Goal: Task Accomplishment & Management: Manage account settings

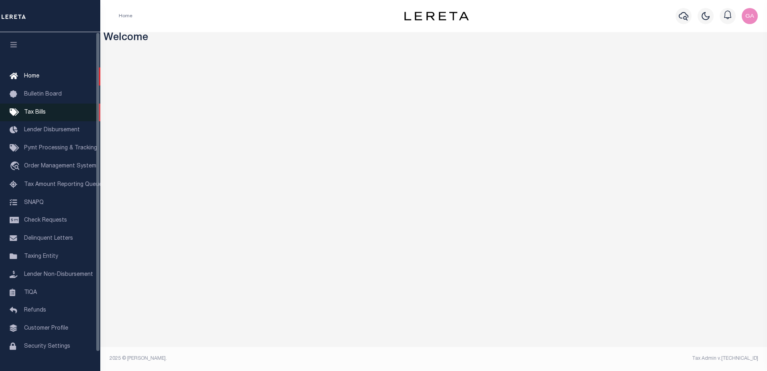
click at [40, 112] on span "Tax Bills" at bounding box center [35, 113] width 22 height 6
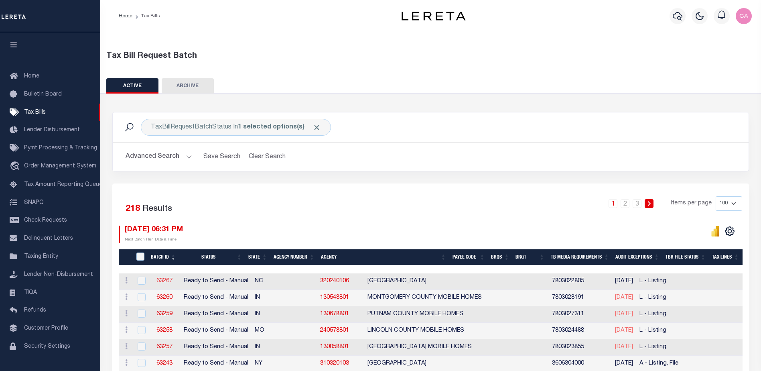
click at [165, 279] on link "63267" at bounding box center [165, 281] width 16 height 6
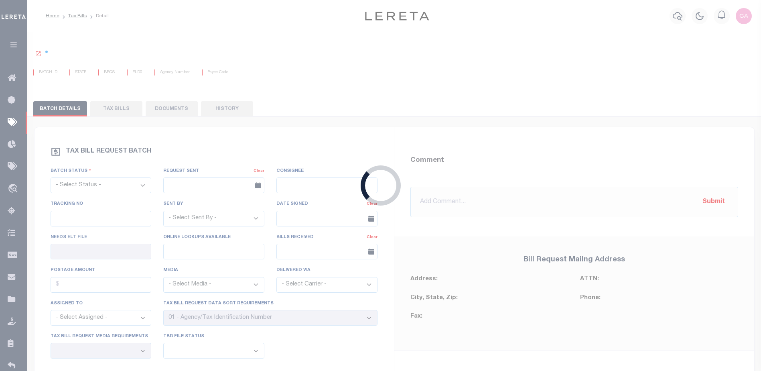
select select "RTS"
type input "No"
select select "27"
select select "20"
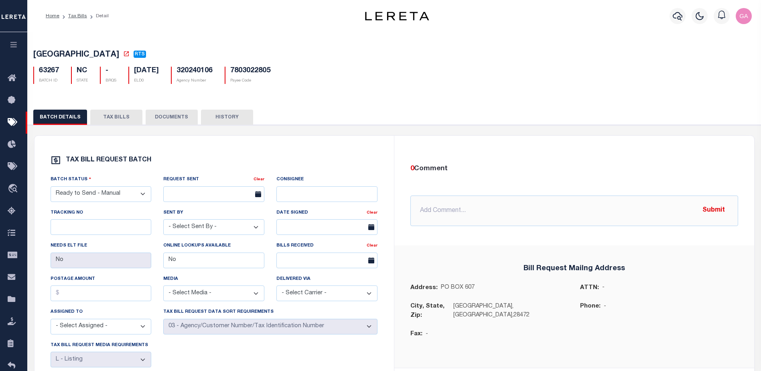
click at [108, 118] on button "TAX BILLS" at bounding box center [116, 117] width 52 height 15
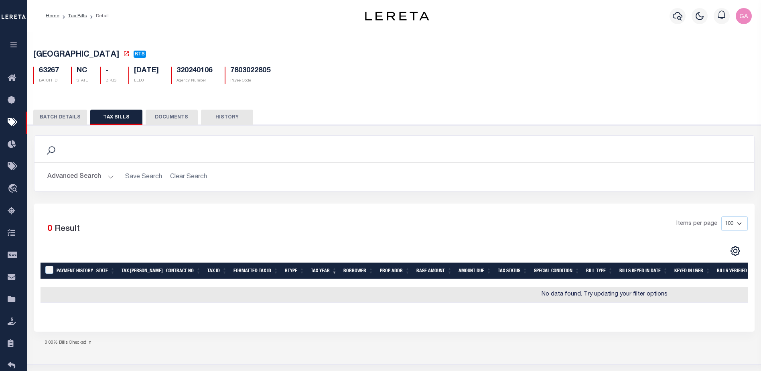
click at [61, 117] on button "BATCH DETAILS" at bounding box center [60, 117] width 54 height 15
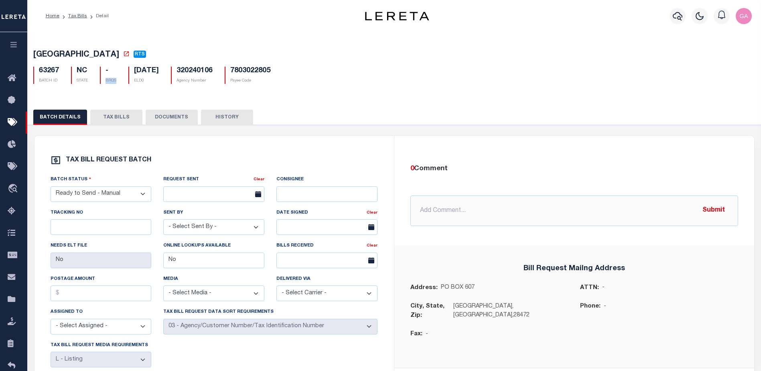
drag, startPoint x: 106, startPoint y: 82, endPoint x: 122, endPoint y: 81, distance: 16.1
click at [122, 81] on div "- BRQS" at bounding box center [108, 75] width 28 height 17
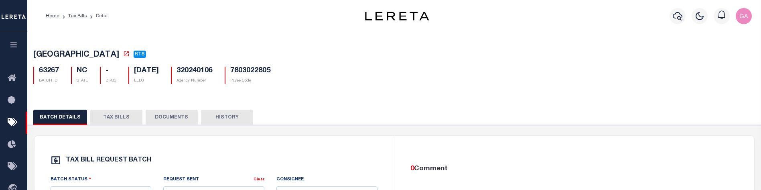
click at [102, 118] on button "TAX BILLS" at bounding box center [116, 117] width 52 height 15
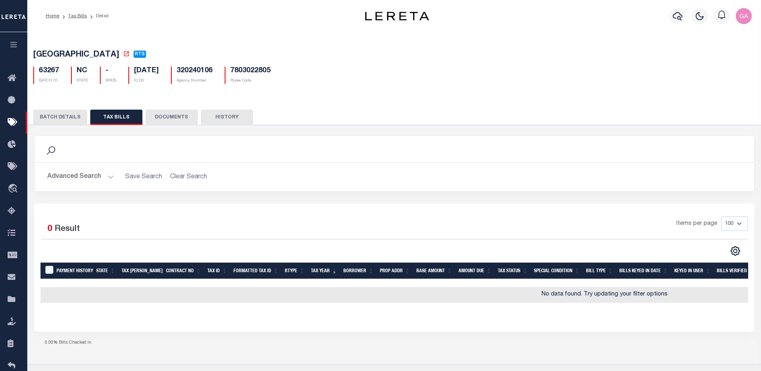
click at [63, 119] on button "BATCH DETAILS" at bounding box center [60, 117] width 54 height 15
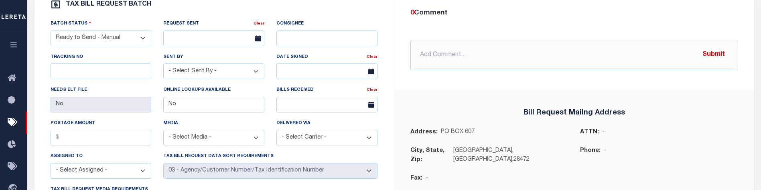
scroll to position [337, 0]
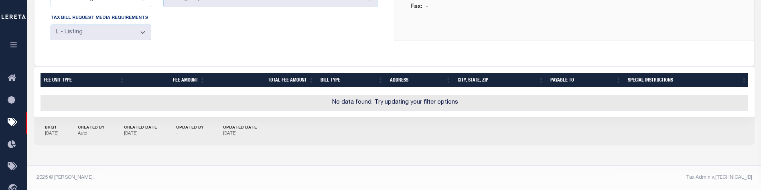
click at [55, 130] on p "06/24/2026" at bounding box center [52, 133] width 14 height 7
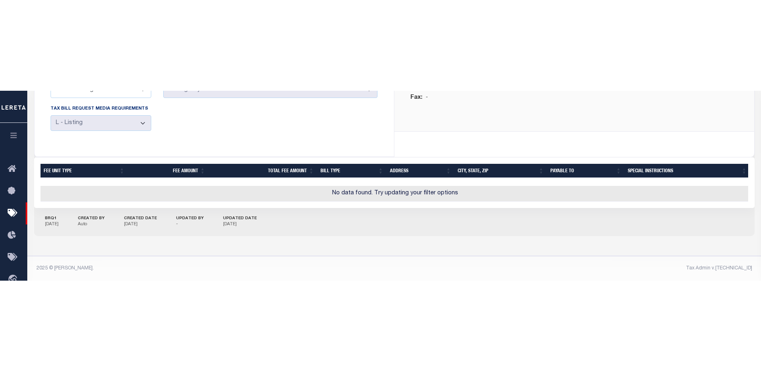
scroll to position [0, 0]
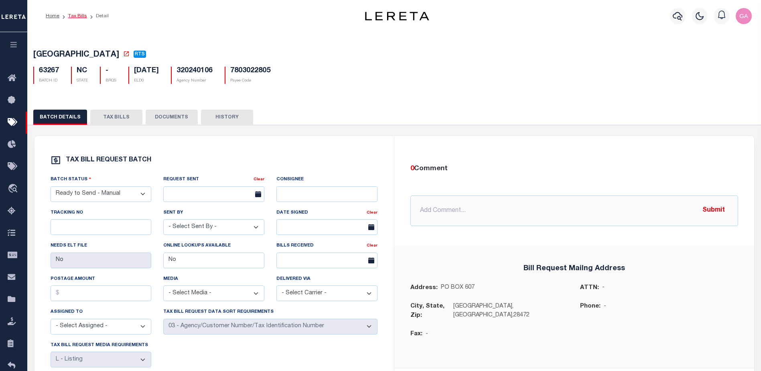
click at [74, 16] on link "Tax Bills" at bounding box center [77, 16] width 19 height 5
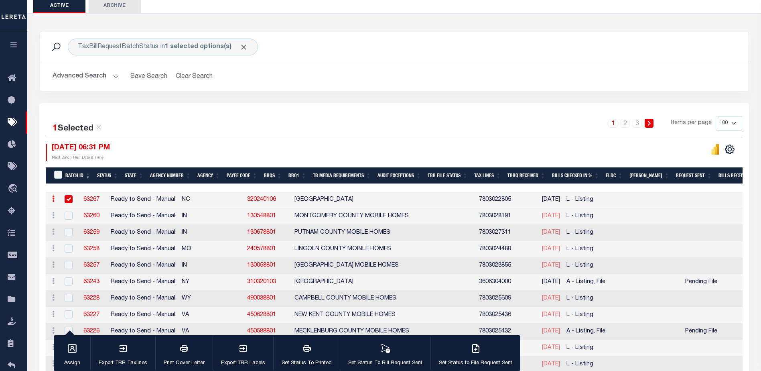
click at [290, 175] on th "BRQ1" at bounding box center [297, 175] width 24 height 16
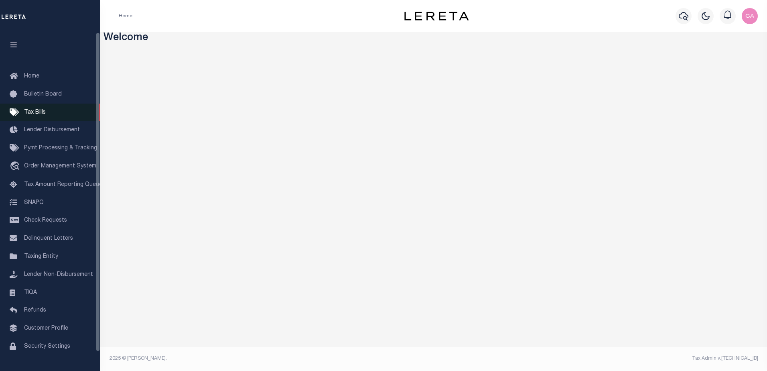
click at [37, 114] on span "Tax Bills" at bounding box center [35, 113] width 22 height 6
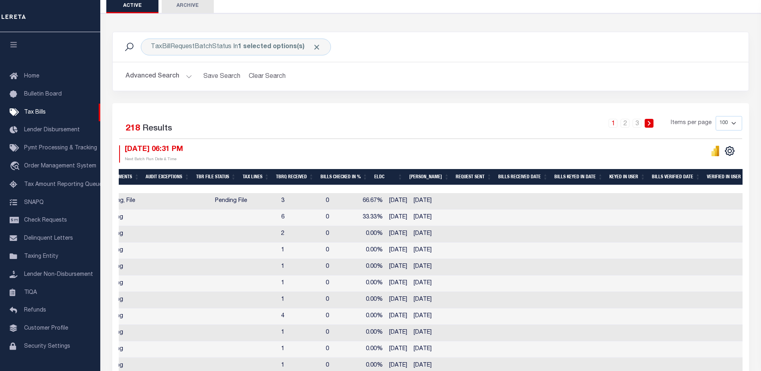
scroll to position [0, 617]
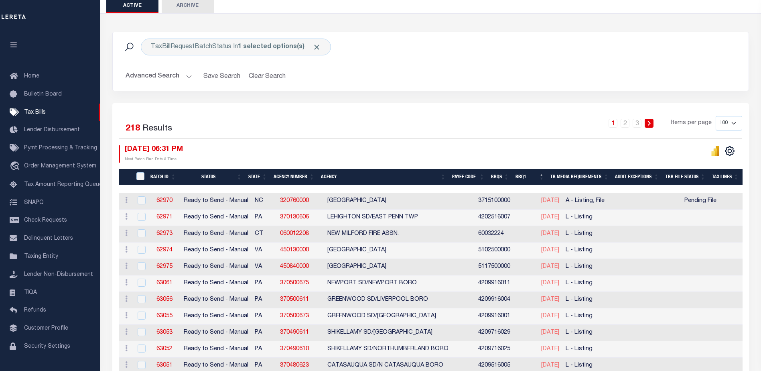
click at [511, 175] on th "BRQS" at bounding box center [500, 177] width 24 height 16
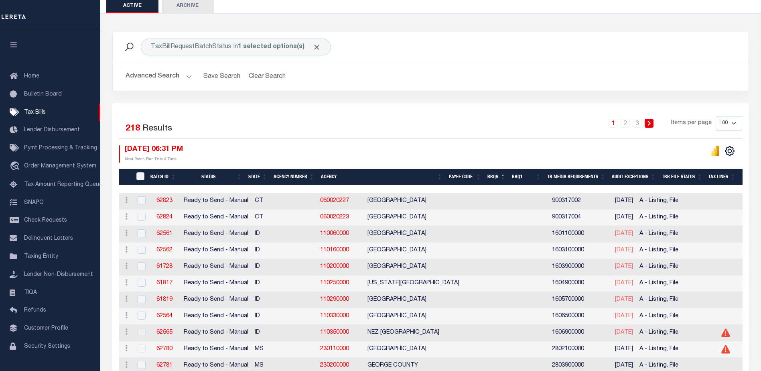
click at [506, 178] on th "BRQS" at bounding box center [496, 177] width 24 height 16
click at [507, 176] on th "BRQS" at bounding box center [496, 177] width 24 height 16
click at [533, 175] on th "BRQ1" at bounding box center [526, 177] width 35 height 16
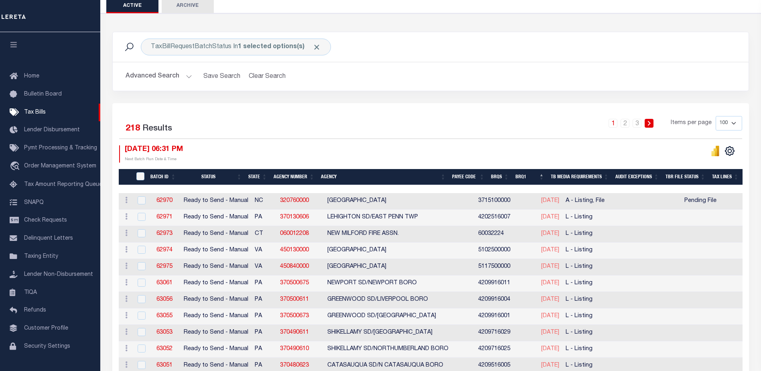
click at [535, 176] on th "BRQ1" at bounding box center [530, 177] width 35 height 16
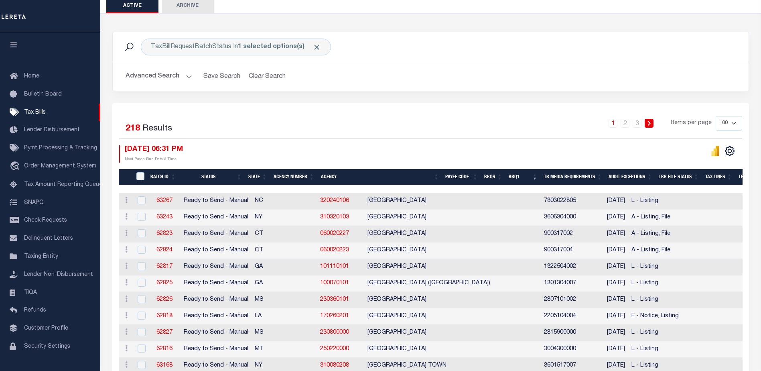
click at [530, 176] on th "BRQ1" at bounding box center [523, 177] width 35 height 16
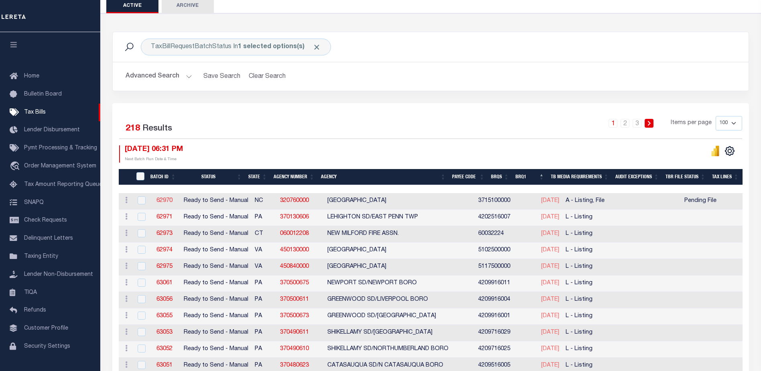
click at [162, 201] on link "62970" at bounding box center [165, 201] width 16 height 6
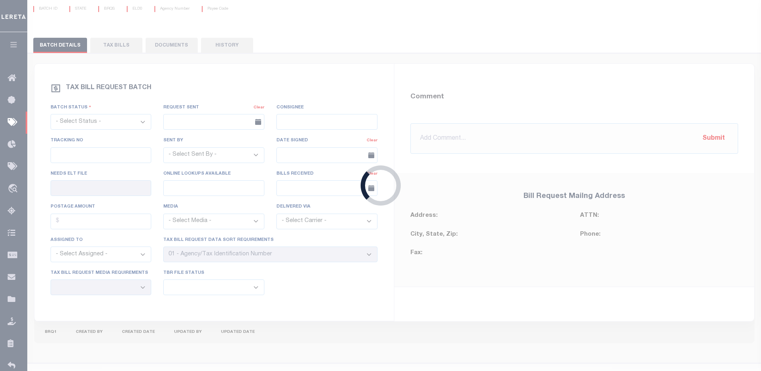
select select "RTS"
type input "No"
type input "Yes"
select select "27"
select select "16"
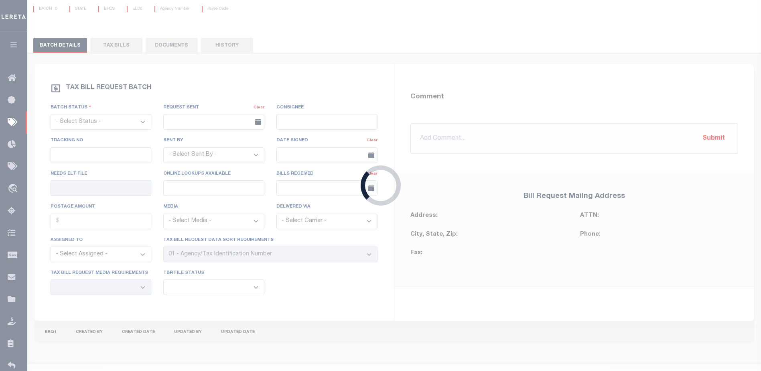
select select "1"
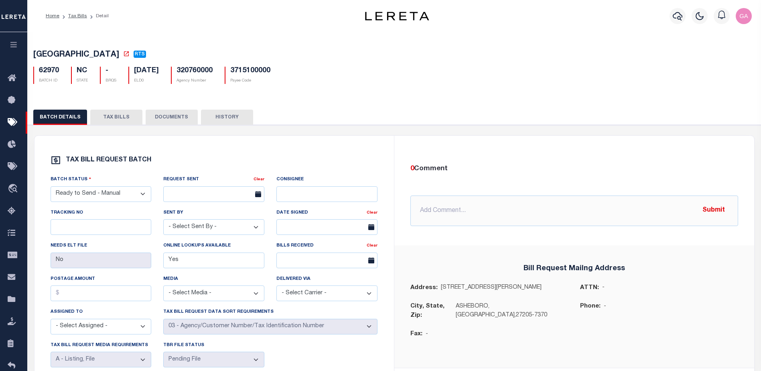
click at [116, 120] on button "TAX BILLS" at bounding box center [116, 117] width 52 height 15
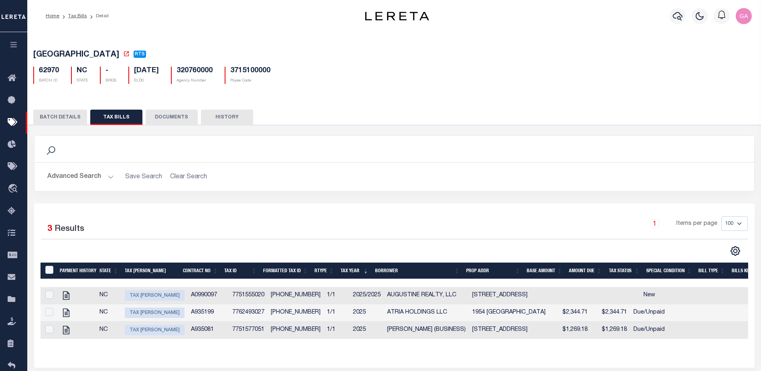
click at [65, 119] on button "BATCH DETAILS" at bounding box center [60, 117] width 54 height 15
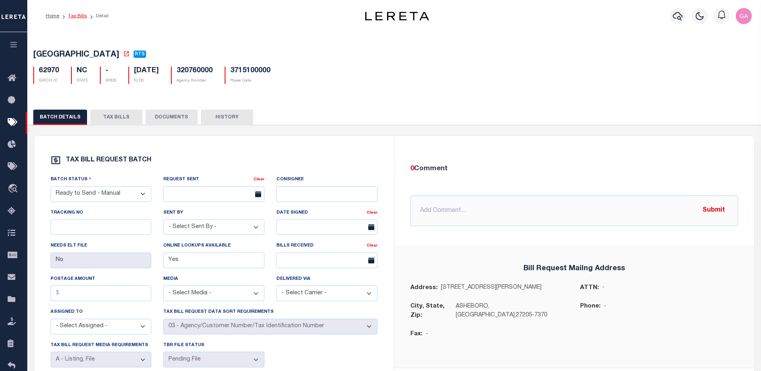
click at [77, 14] on link "Tax Bills" at bounding box center [77, 16] width 19 height 5
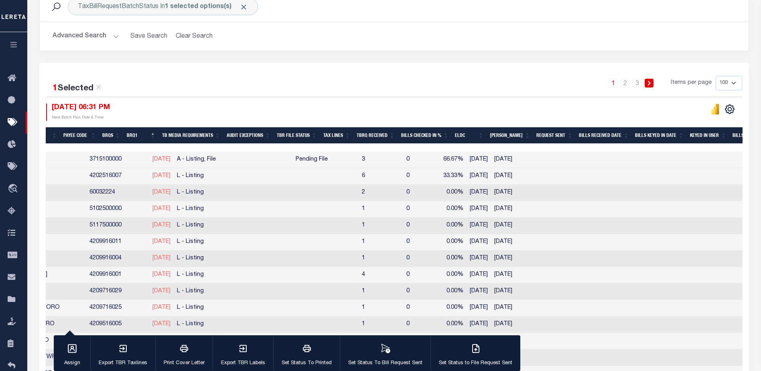
scroll to position [0, 370]
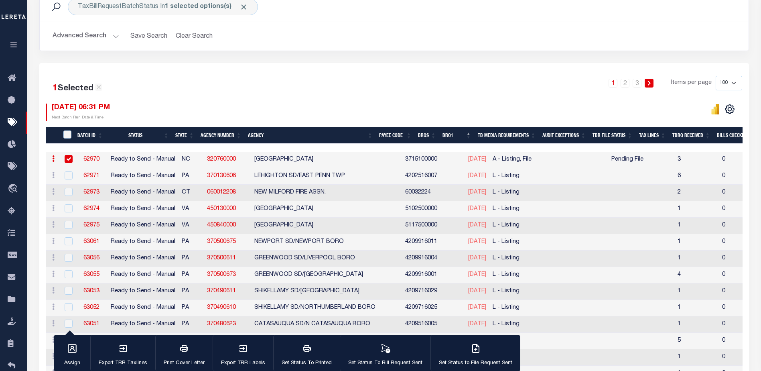
click at [92, 160] on link "62970" at bounding box center [91, 160] width 16 height 6
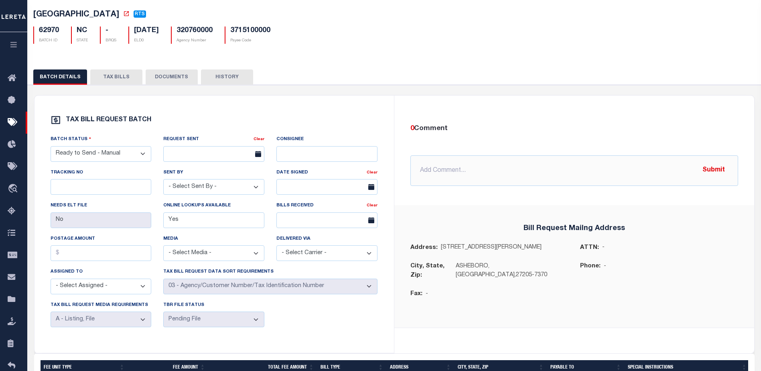
click at [115, 79] on button "TAX BILLS" at bounding box center [116, 76] width 52 height 15
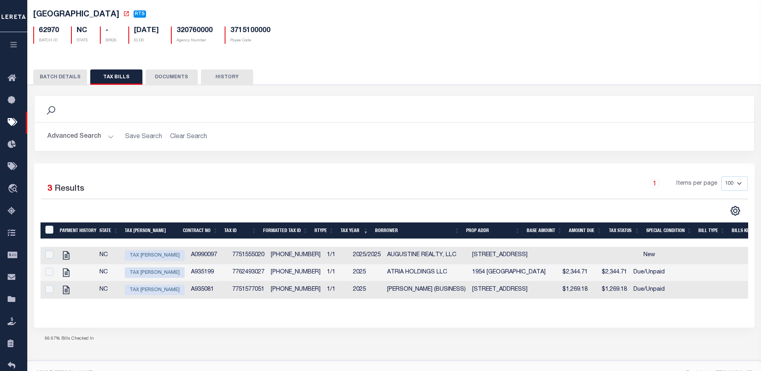
click at [159, 74] on button "DOCUMENTS" at bounding box center [172, 76] width 52 height 15
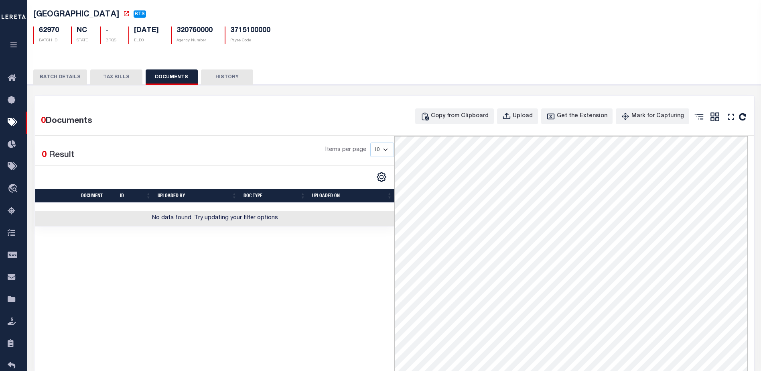
click at [224, 79] on button "HISTORY" at bounding box center [227, 76] width 52 height 15
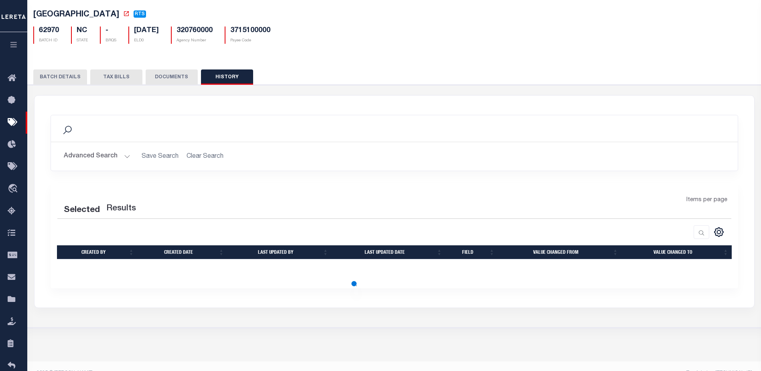
click at [58, 81] on button "BATCH DETAILS" at bounding box center [60, 76] width 54 height 15
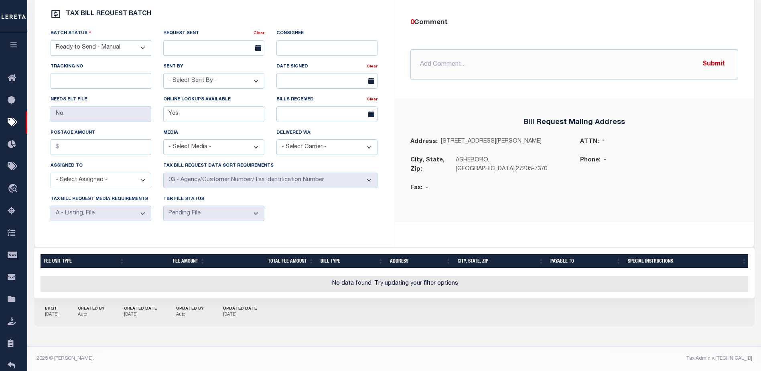
drag, startPoint x: 45, startPoint y: 309, endPoint x: 70, endPoint y: 315, distance: 26.0
click at [70, 315] on div "BRQ1 04/18/2025 CREATED BY Auto CREATED DATE 09/24/2025 UPDATED BY Auto UPDATED…" at bounding box center [394, 312] width 721 height 28
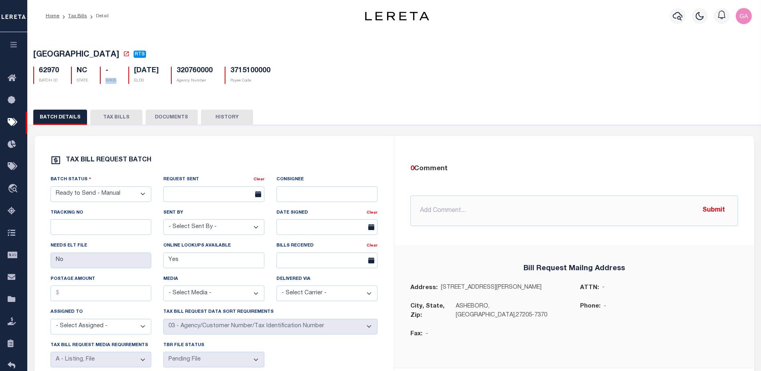
drag, startPoint x: 106, startPoint y: 81, endPoint x: 118, endPoint y: 81, distance: 12.0
click at [118, 81] on div "- BRQS" at bounding box center [108, 75] width 28 height 17
click at [332, 100] on div "RANDOLPH COUNTY RTS 62970 BATCH ID NC -" at bounding box center [394, 262] width 743 height 462
